Goal: Task Accomplishment & Management: Manage account settings

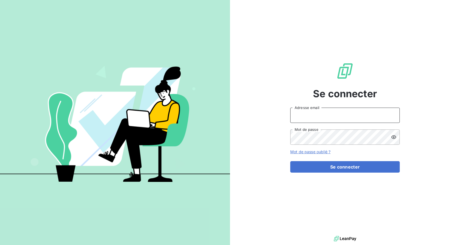
click at [316, 120] on input "Adresse email" at bounding box center [344, 115] width 109 height 15
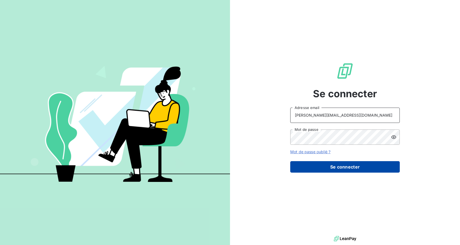
type input "[PERSON_NAME][EMAIL_ADDRESS][DOMAIN_NAME]"
click at [312, 167] on button "Se connecter" at bounding box center [344, 166] width 109 height 11
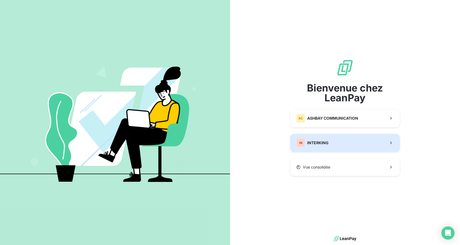
click at [312, 143] on span "INTERKING" at bounding box center [317, 142] width 21 height 5
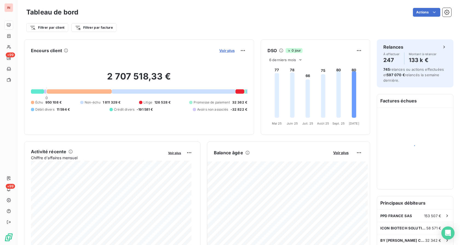
click at [226, 49] on span "Voir plus" at bounding box center [226, 50] width 15 height 4
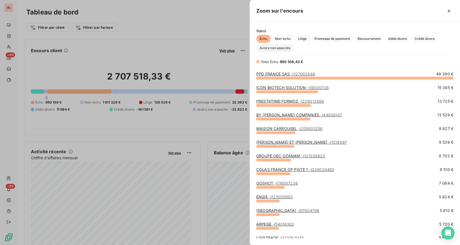
click at [290, 48] on span "Avoirs non associés" at bounding box center [274, 48] width 37 height 8
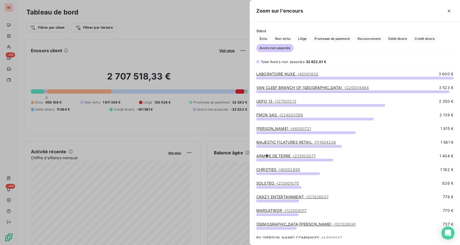
scroll to position [163, 205]
click at [265, 100] on link "UDFO 13 - I127001213" at bounding box center [276, 101] width 40 height 5
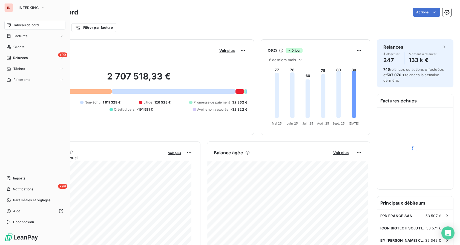
click at [18, 25] on span "Tableau de bord" at bounding box center [25, 25] width 25 height 5
